Goal: Transaction & Acquisition: Purchase product/service

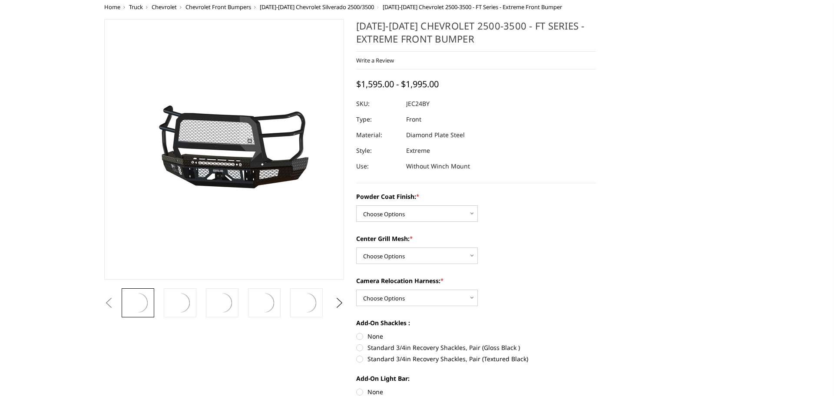
select select "3279"
select select "3280"
select select "3282"
radio input "true"
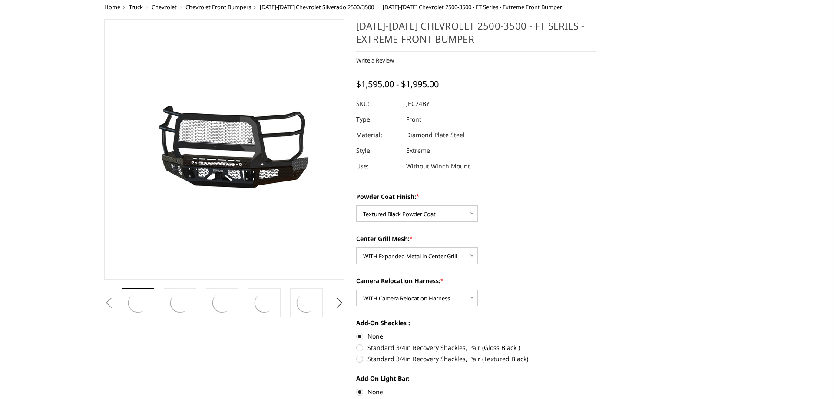
scroll to position [0, 30]
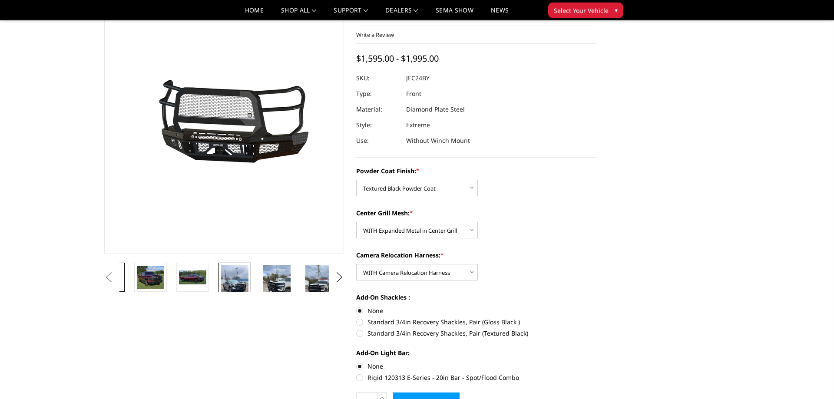
click at [231, 285] on img at bounding box center [234, 290] width 27 height 49
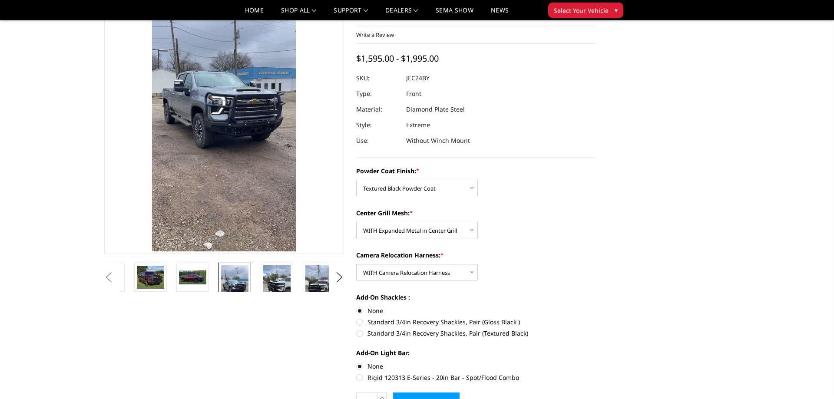
click at [109, 284] on ul "Previous Next" at bounding box center [224, 277] width 244 height 29
click at [107, 273] on button "Previous" at bounding box center [108, 277] width 13 height 13
click at [336, 279] on button "Next" at bounding box center [339, 277] width 13 height 13
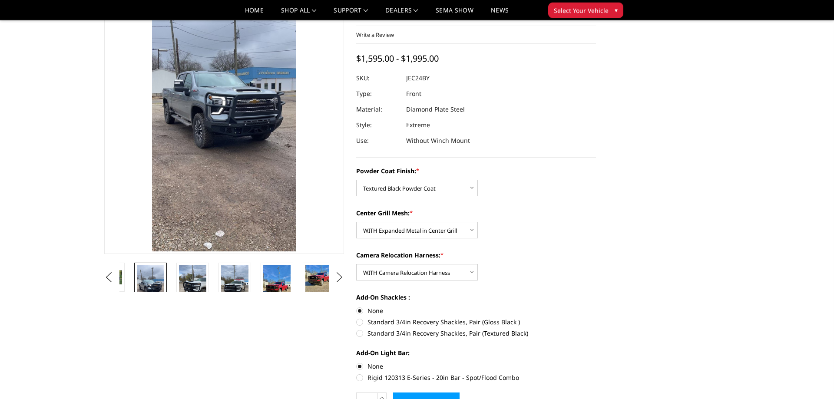
click at [336, 279] on button "Next" at bounding box center [339, 277] width 13 height 13
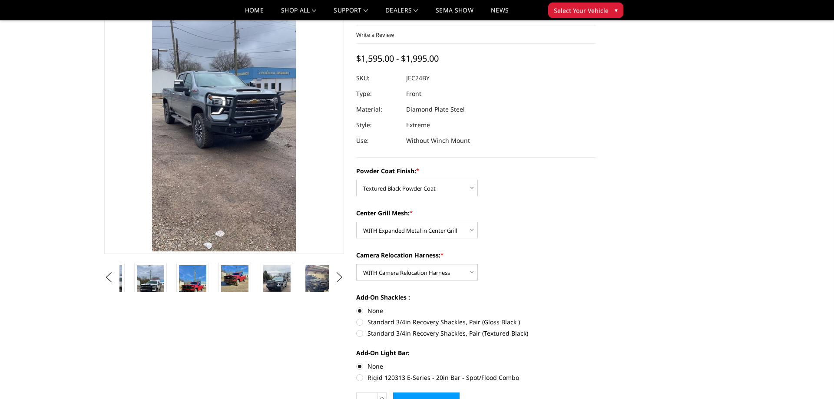
click at [336, 279] on button "Next" at bounding box center [339, 277] width 13 height 13
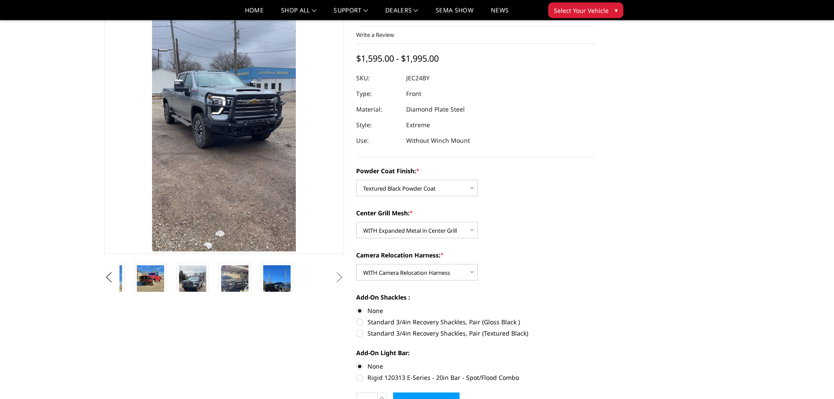
click at [336, 279] on button "Next" at bounding box center [339, 277] width 13 height 13
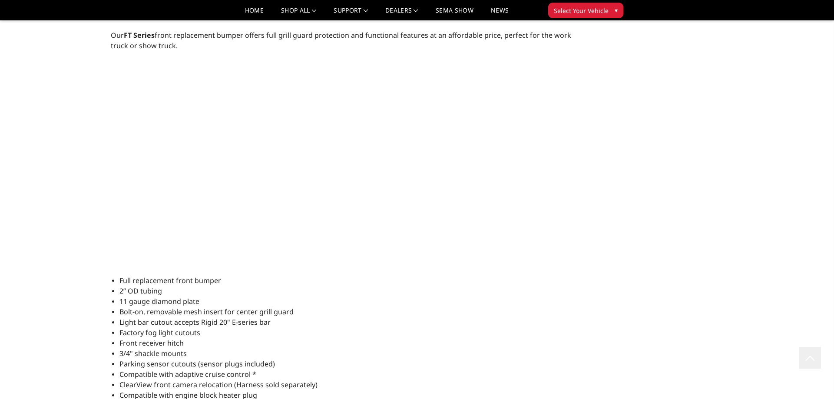
scroll to position [779, 0]
